Goal: Transaction & Acquisition: Download file/media

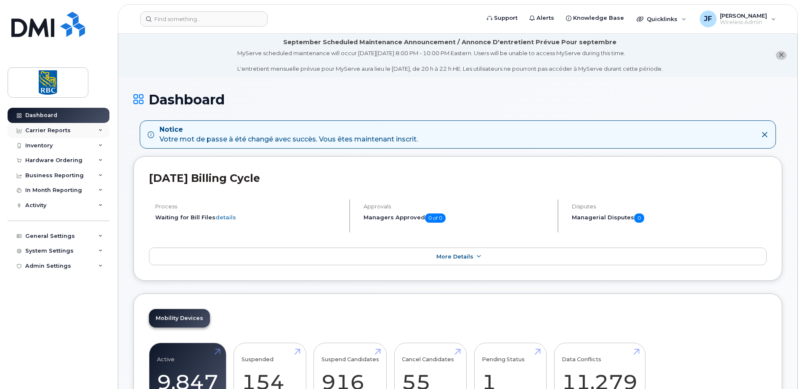
click at [63, 130] on div "Carrier Reports" at bounding box center [47, 130] width 45 height 7
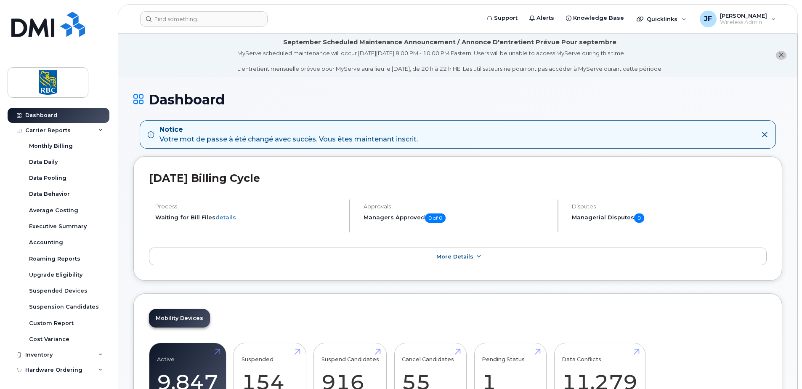
click at [101, 89] on div "Dashboard Carrier Reports Monthly Billing Data Daily Data Pooling Data Behavior…" at bounding box center [57, 194] width 114 height 389
click at [52, 241] on div "Accounting" at bounding box center [46, 243] width 34 height 8
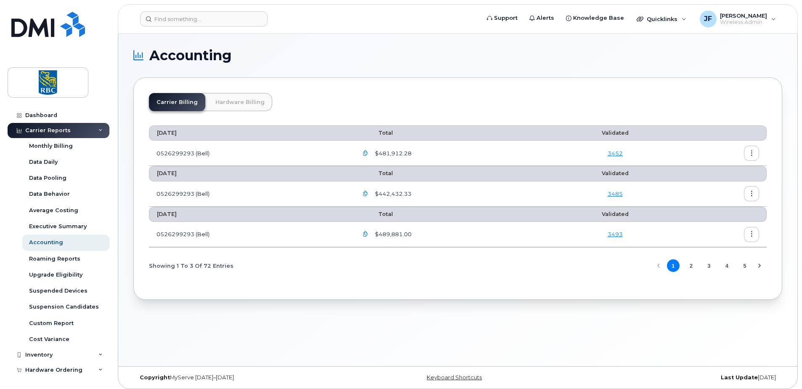
click at [230, 104] on link "Hardware Billing" at bounding box center [240, 102] width 64 height 18
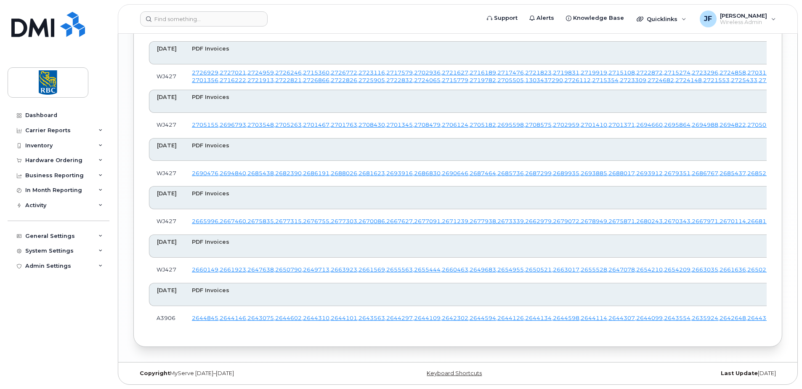
scroll to position [3764, 0]
click at [228, 23] on input at bounding box center [203, 18] width 127 height 15
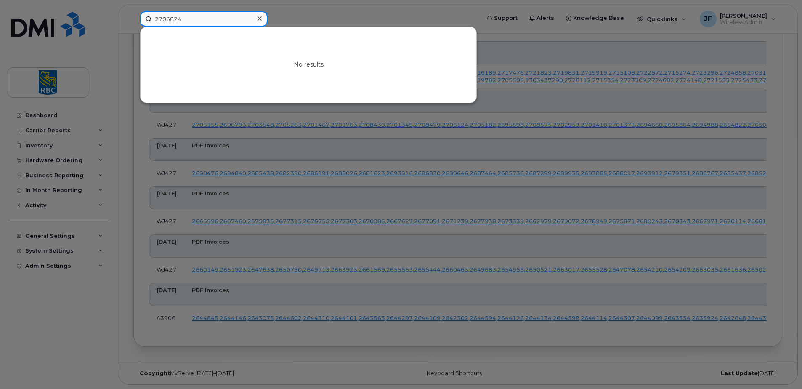
type input "2706824"
click at [258, 16] on icon at bounding box center [259, 18] width 4 height 7
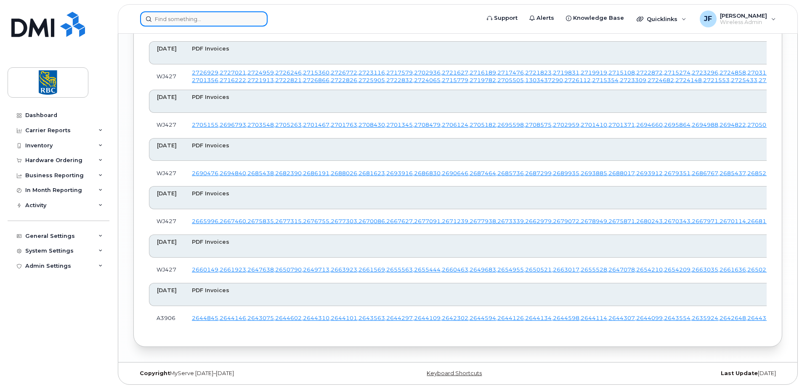
click at [224, 18] on input at bounding box center [203, 18] width 127 height 15
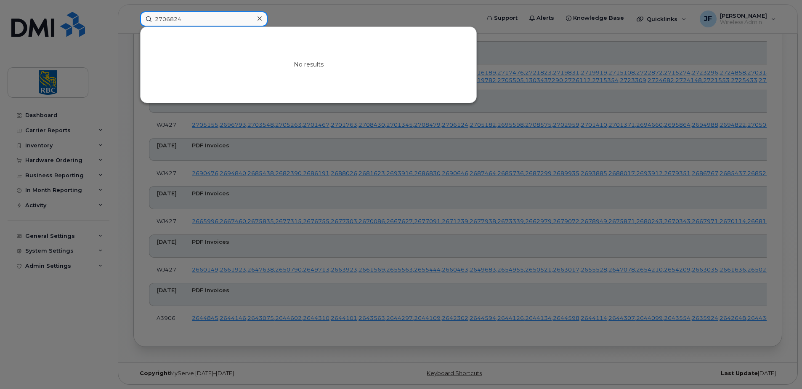
type input "2706824"
click at [257, 18] on icon at bounding box center [259, 18] width 4 height 7
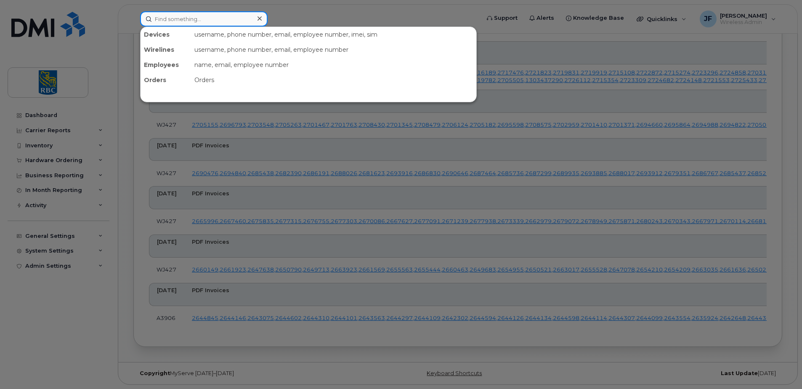
click at [249, 16] on input at bounding box center [203, 18] width 127 height 15
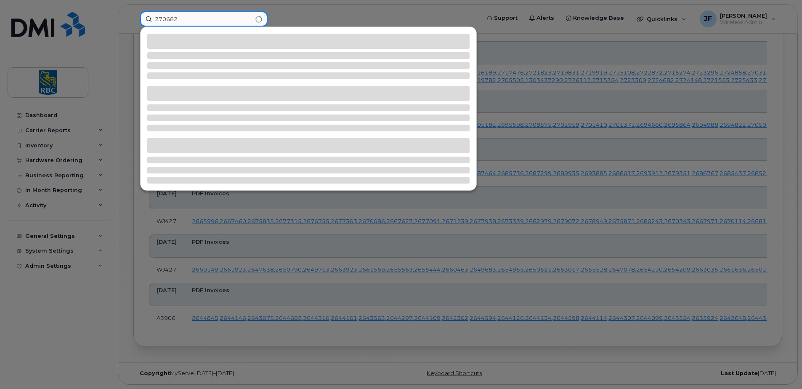
type input "2706824"
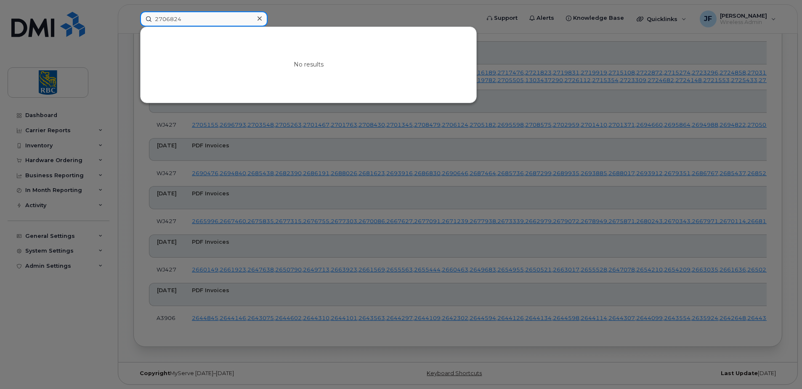
drag, startPoint x: 194, startPoint y: 20, endPoint x: 150, endPoint y: 18, distance: 43.4
click at [150, 18] on input "2706824" at bounding box center [203, 18] width 127 height 15
click at [621, 162] on div at bounding box center [401, 194] width 802 height 389
